Goal: Transaction & Acquisition: Download file/media

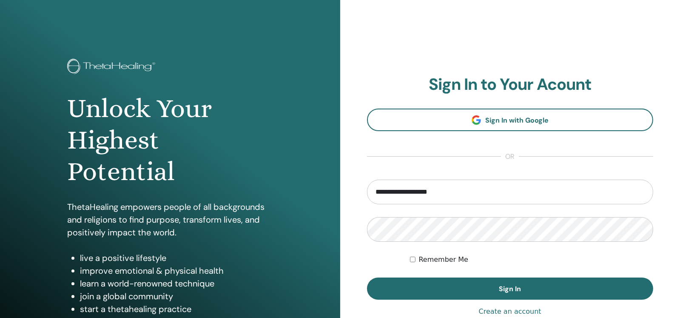
type input "**********"
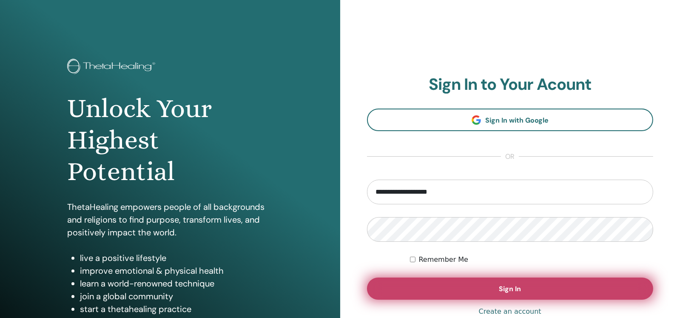
click at [514, 286] on span "Sign In" at bounding box center [510, 288] width 22 height 9
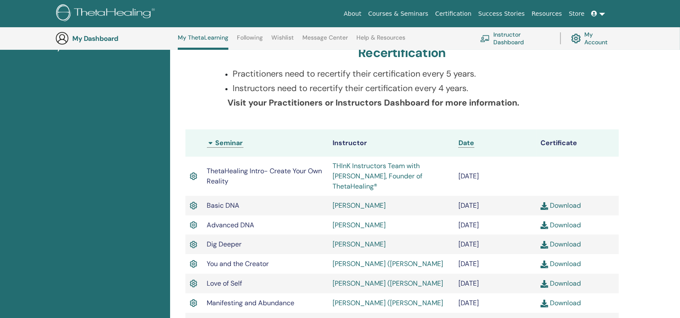
scroll to position [150, 0]
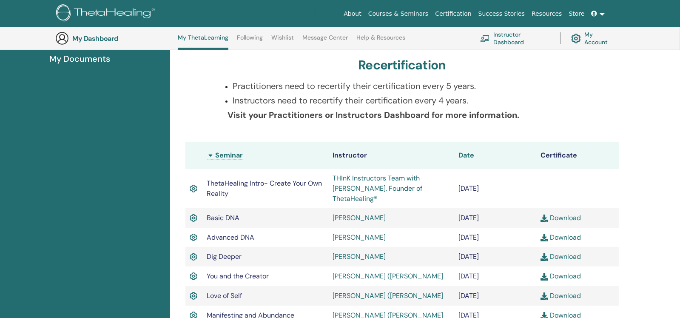
click at [465, 155] on span "Date" at bounding box center [467, 155] width 16 height 9
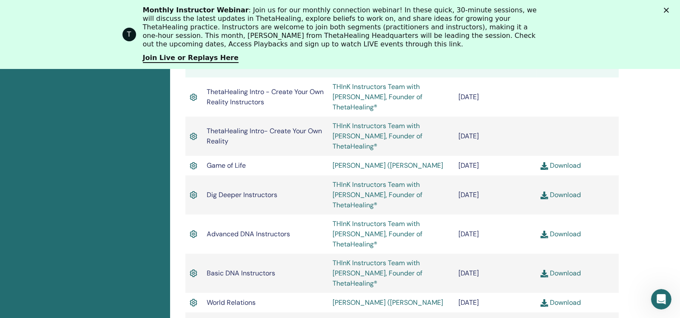
scroll to position [307, 0]
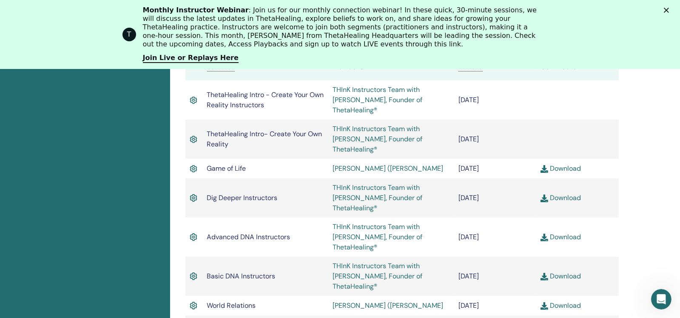
click at [569, 193] on link "Download" at bounding box center [561, 197] width 40 height 9
click at [570, 232] on link "Download" at bounding box center [561, 236] width 40 height 9
click at [571, 271] on link "Download" at bounding box center [561, 275] width 40 height 9
click at [567, 271] on link "Download" at bounding box center [561, 275] width 40 height 9
click at [552, 232] on link "Download" at bounding box center [561, 236] width 40 height 9
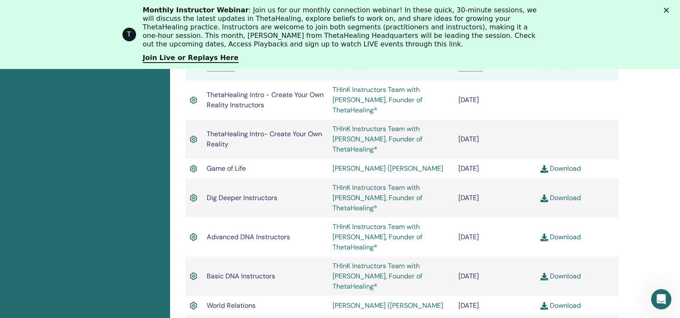
click at [669, 9] on icon "Close" at bounding box center [666, 10] width 5 height 5
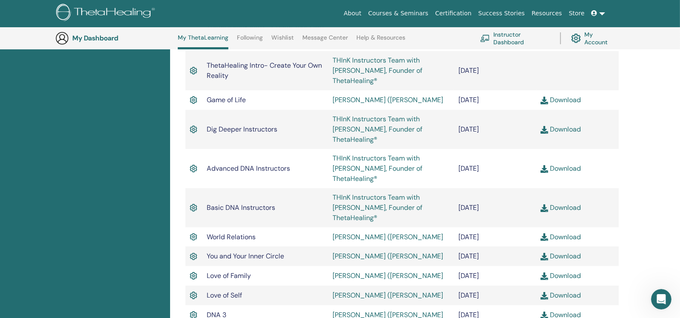
click at [567, 164] on link "Download" at bounding box center [561, 168] width 40 height 9
click at [363, 154] on link "THInK Instructors Team with Vianna Stibal, Founder of ThetaHealing®" at bounding box center [378, 168] width 90 height 29
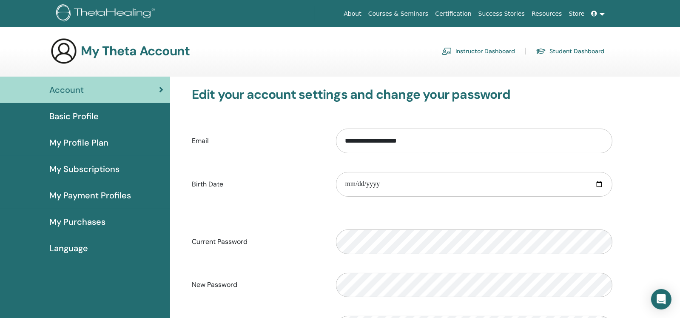
click at [493, 50] on link "Instructor Dashboard" at bounding box center [478, 51] width 73 height 14
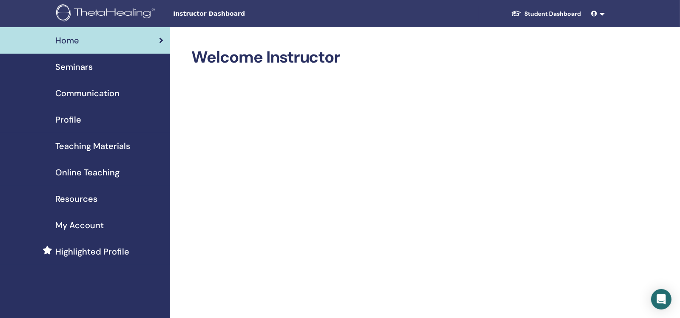
click at [104, 222] on div "My Account" at bounding box center [85, 225] width 157 height 13
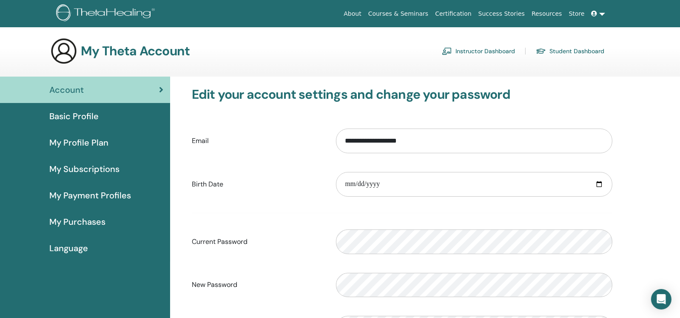
click at [597, 15] on icon at bounding box center [595, 14] width 6 height 6
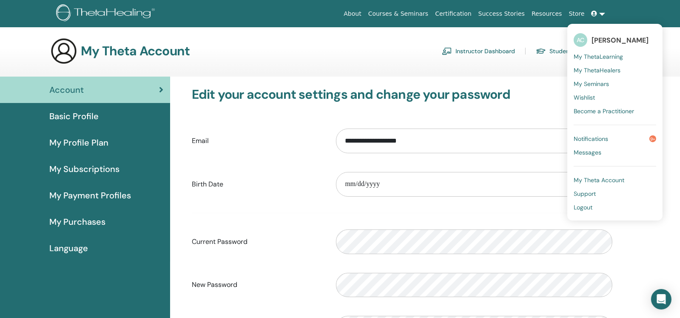
click at [598, 140] on span "Notifications" at bounding box center [591, 139] width 34 height 8
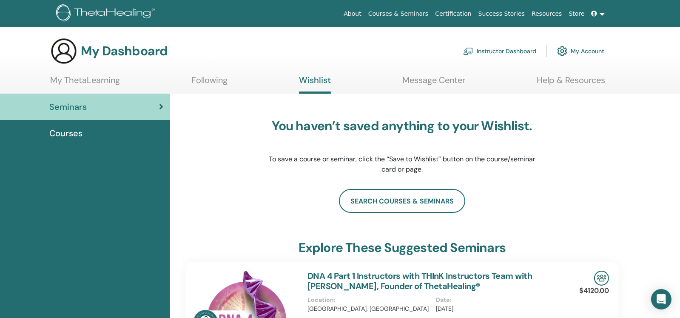
click at [78, 135] on span "Courses" at bounding box center [65, 133] width 33 height 13
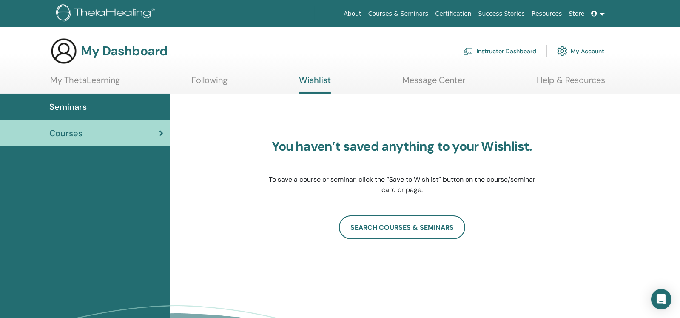
click at [119, 81] on link "My ThetaLearning" at bounding box center [85, 83] width 70 height 17
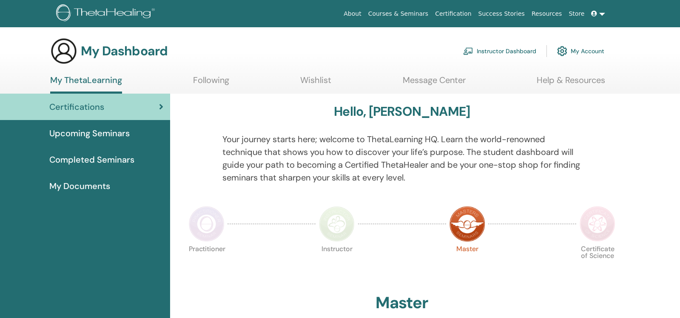
click at [103, 159] on span "Completed Seminars" at bounding box center [91, 159] width 85 height 13
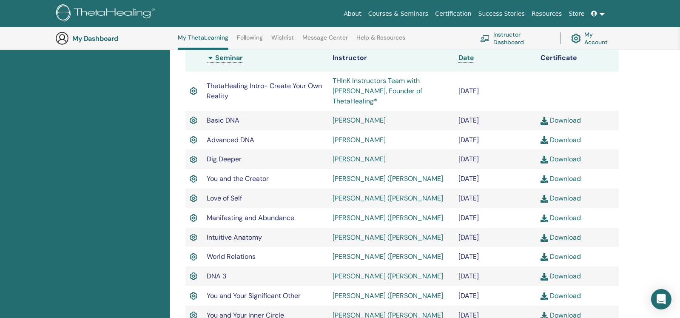
scroll to position [248, 0]
click at [579, 134] on link "Download" at bounding box center [561, 138] width 40 height 9
click at [561, 192] on link "Download" at bounding box center [561, 196] width 40 height 9
click at [565, 212] on link "Download" at bounding box center [561, 216] width 40 height 9
click at [563, 231] on link "Download" at bounding box center [561, 235] width 40 height 9
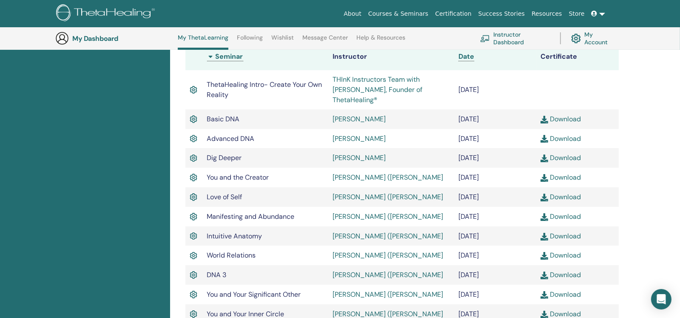
click at [557, 251] on link "Download" at bounding box center [561, 255] width 40 height 9
click at [567, 270] on link "Download" at bounding box center [561, 274] width 40 height 9
click at [556, 290] on link "Download" at bounding box center [561, 294] width 40 height 9
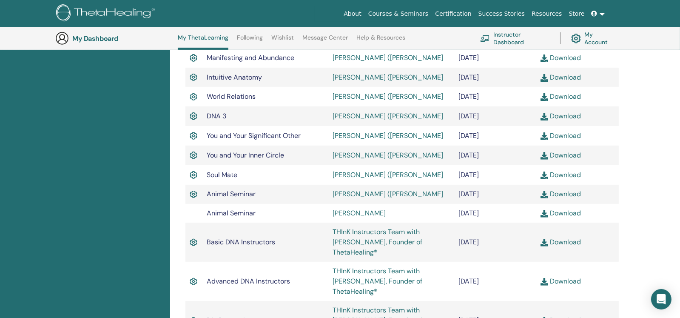
scroll to position [408, 0]
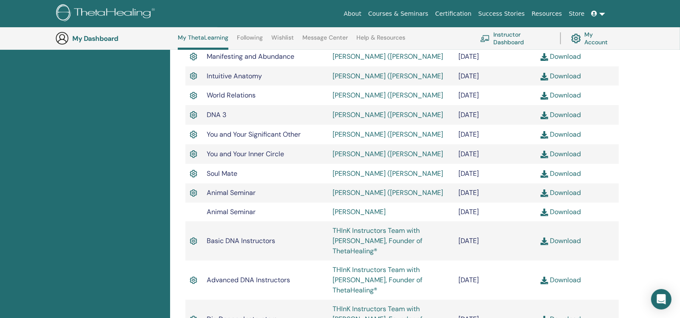
click at [562, 149] on link "Download" at bounding box center [561, 153] width 40 height 9
click at [571, 169] on link "Download" at bounding box center [561, 173] width 40 height 9
click at [568, 188] on link "Download" at bounding box center [561, 192] width 40 height 9
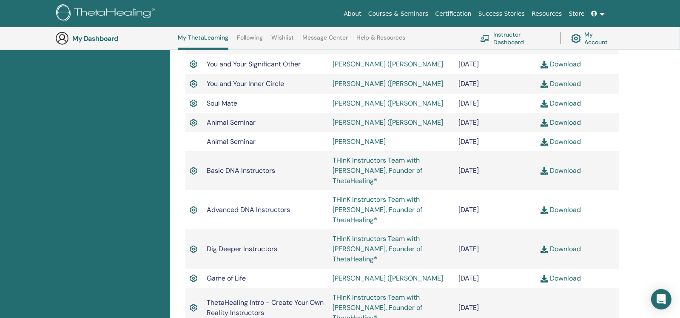
scroll to position [493, 0]
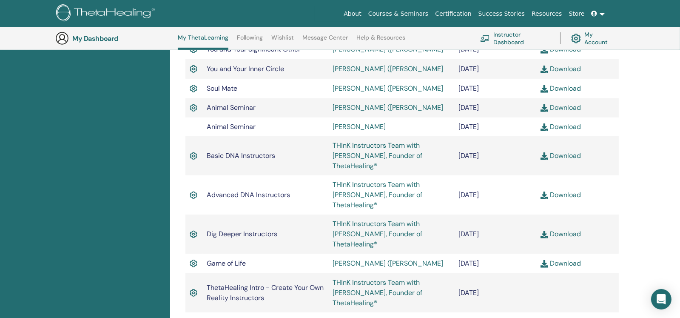
click at [565, 259] on link "Download" at bounding box center [561, 263] width 40 height 9
click at [568, 317] on link "Download" at bounding box center [561, 321] width 40 height 9
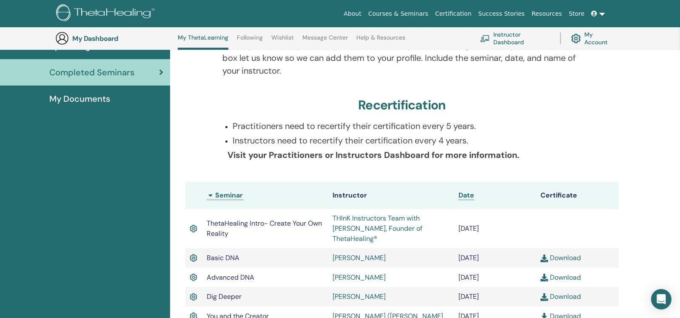
scroll to position [107, 0]
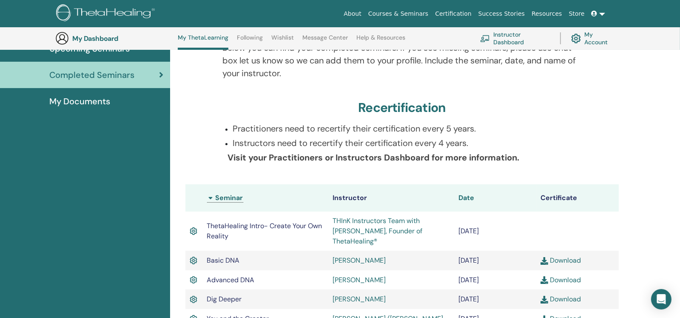
click at [468, 196] on span "Date" at bounding box center [467, 197] width 16 height 9
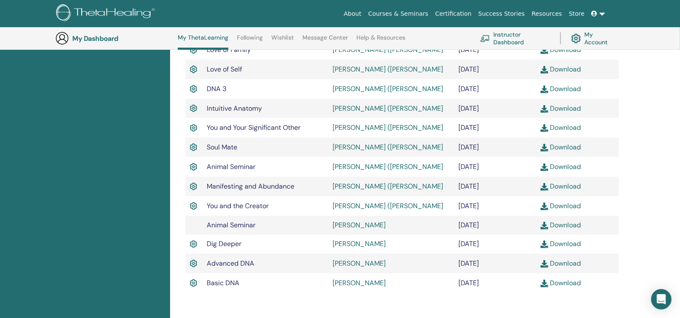
scroll to position [575, 0]
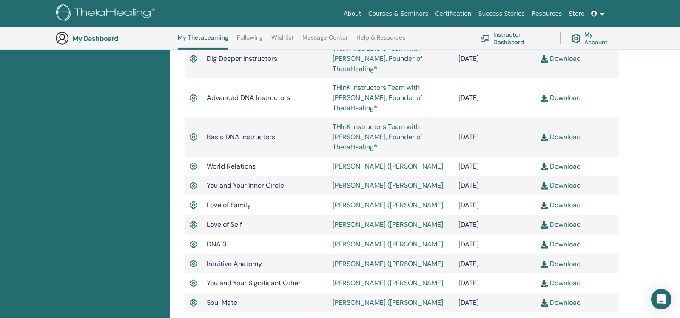
scroll to position [362, 0]
